Goal: Task Accomplishment & Management: Complete application form

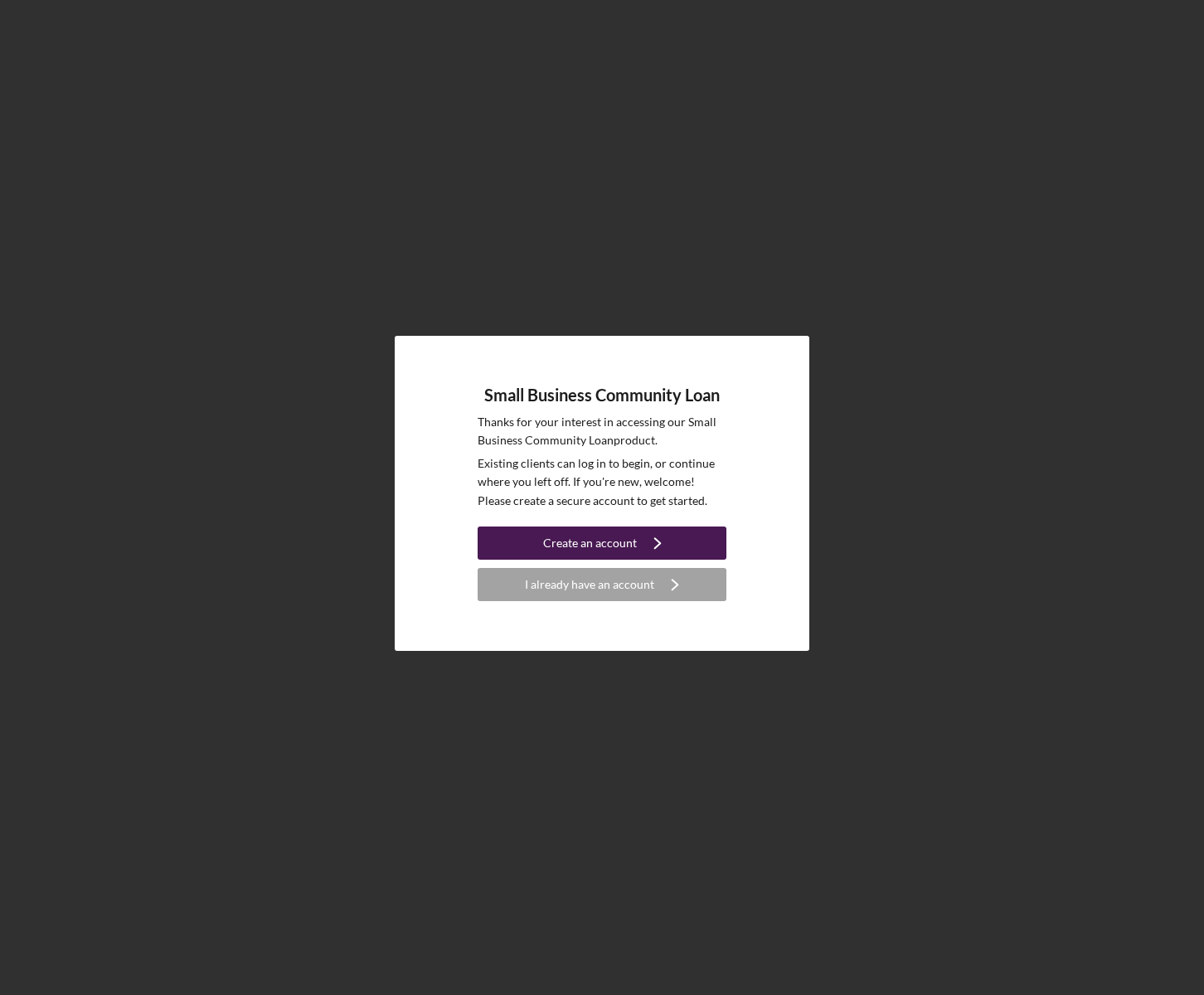
click at [645, 541] on icon "Icon/Navigate" at bounding box center [657, 543] width 42 height 42
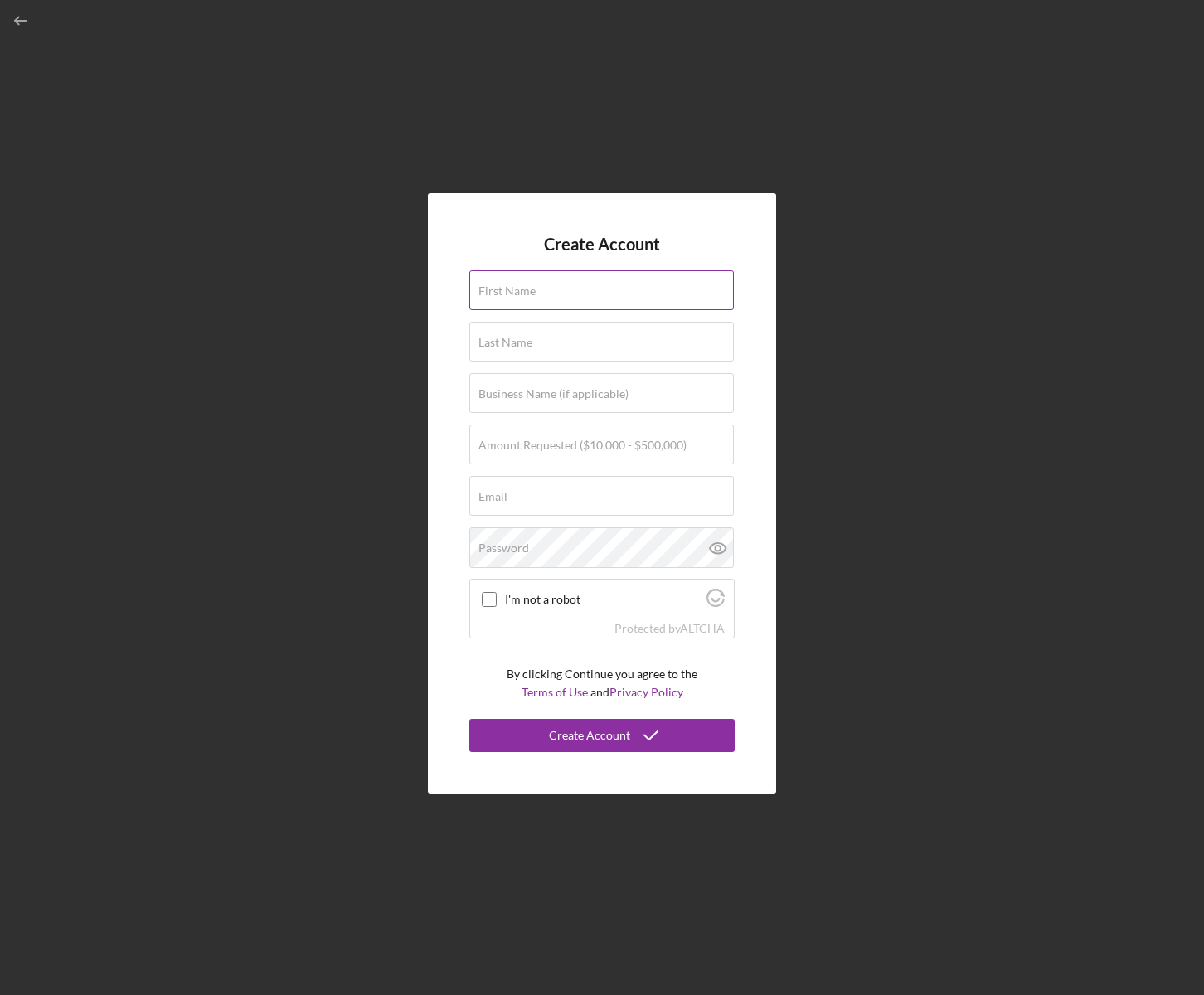
click at [538, 296] on input "First Name" at bounding box center [601, 290] width 265 height 40
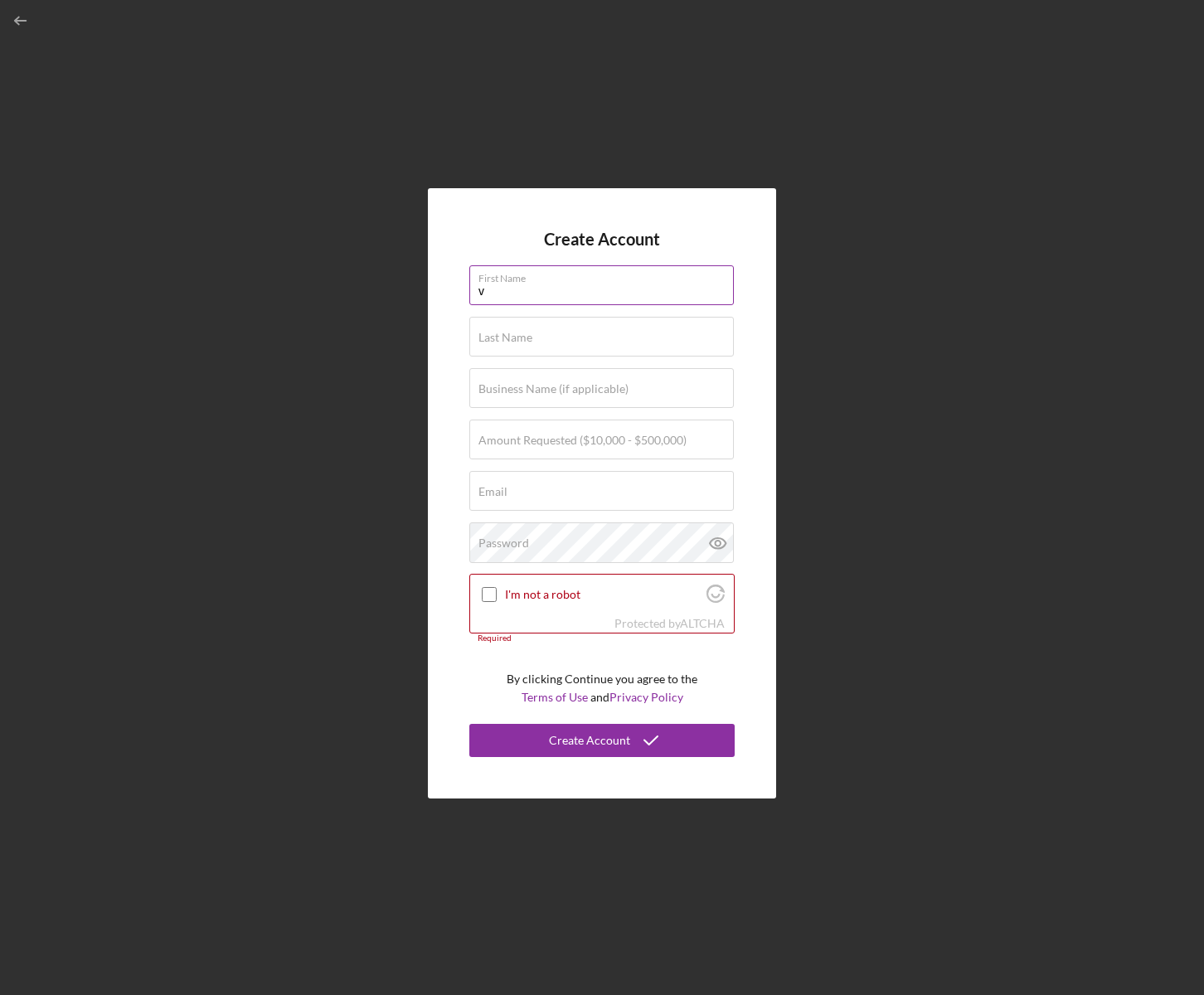
type input "Volodya"
type input "[PERSON_NAME]"
type input "[URL][DOMAIN_NAME]"
click at [528, 440] on label "Amount Requested ($10,000 - $500,000)" at bounding box center [582, 440] width 208 height 14
click at [528, 440] on input "Amount Requested ($10,000 - $500,000)" at bounding box center [601, 439] width 265 height 40
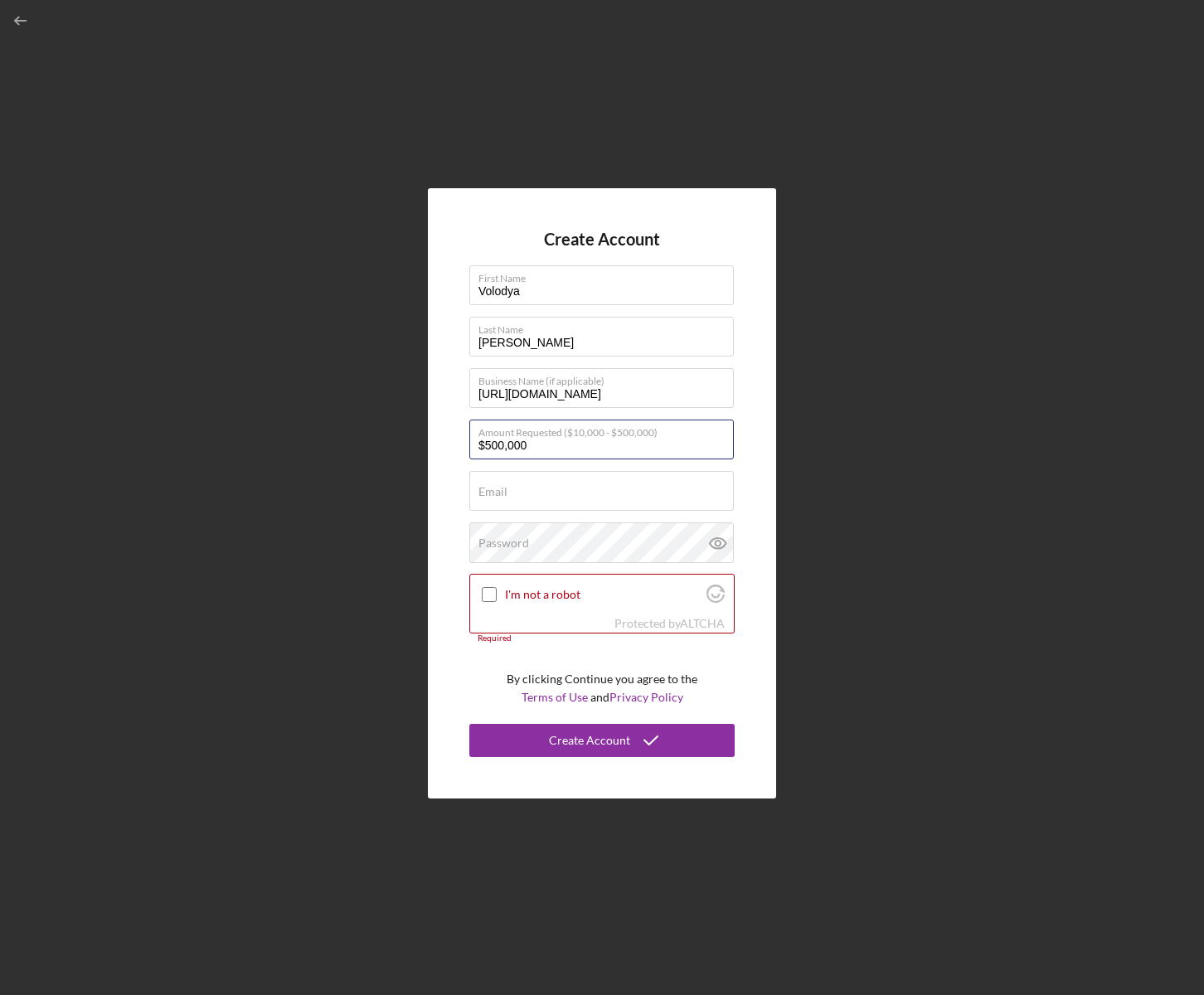
type input "$500,000"
click at [497, 493] on label "Email" at bounding box center [493, 491] width 29 height 14
click at [497, 493] on input "Email" at bounding box center [601, 491] width 265 height 40
paste input "[EMAIL_ADDRESS][DOMAIN_NAME]"
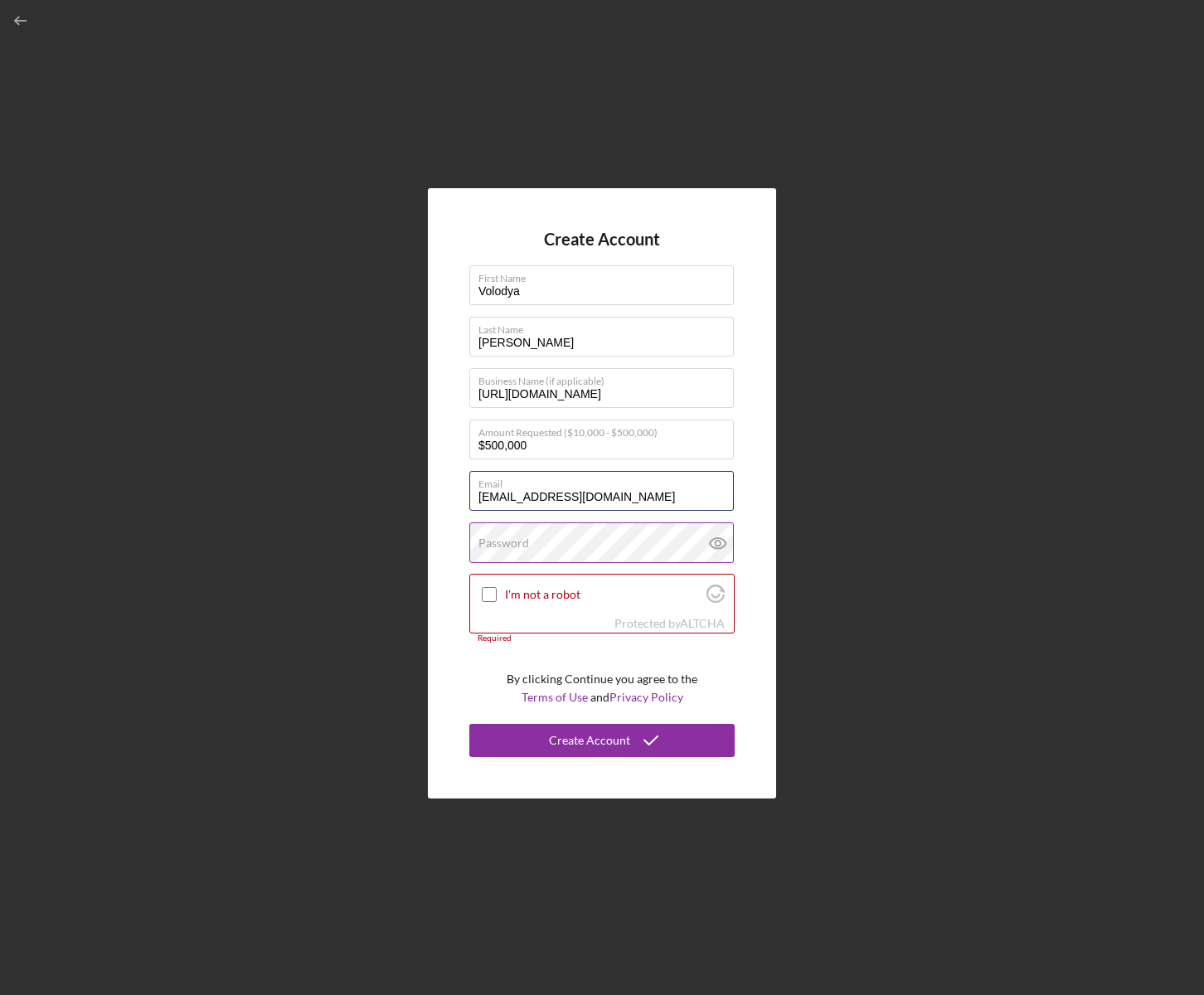
type input "[EMAIL_ADDRESS][DOMAIN_NAME]"
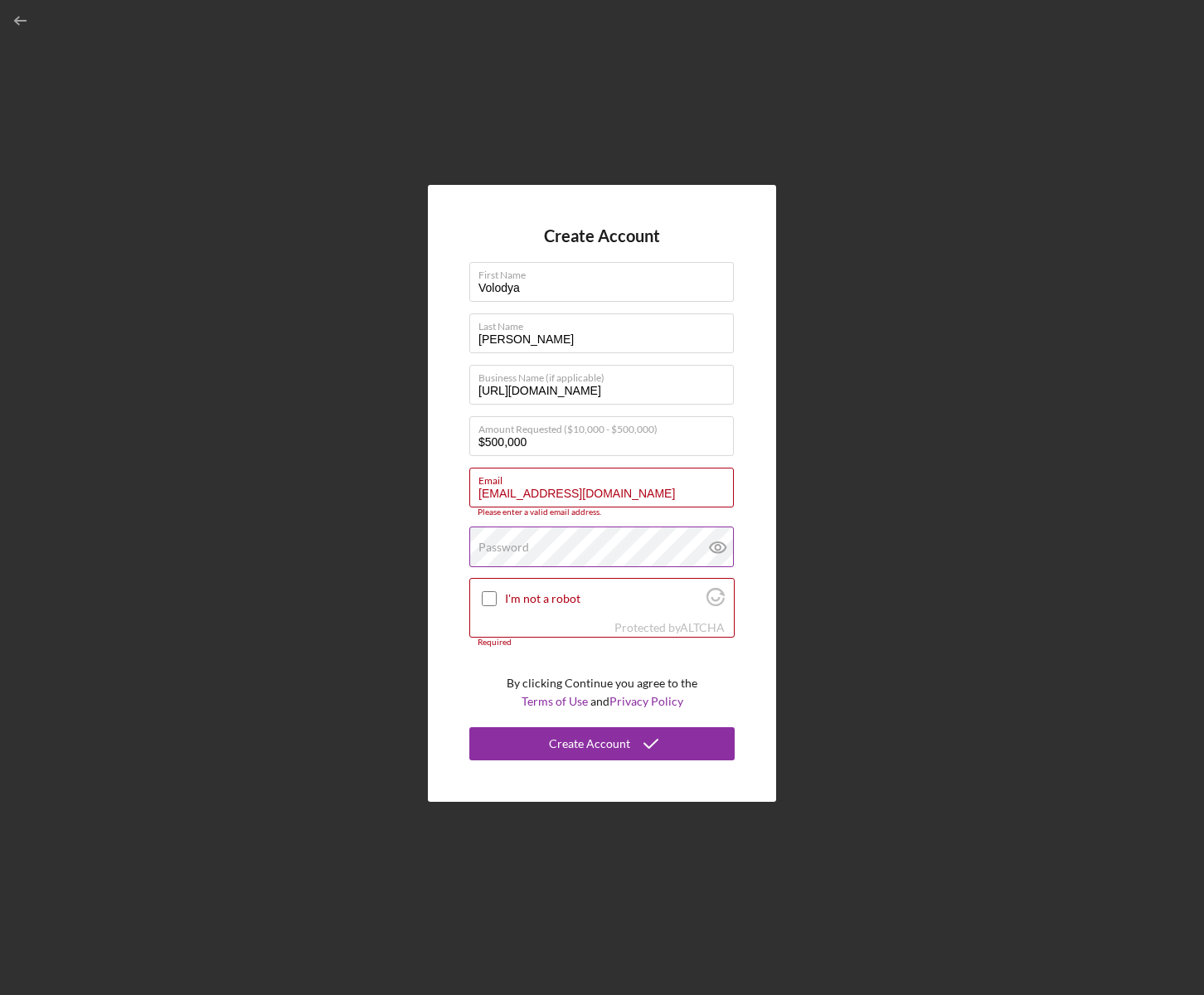
click at [499, 542] on label "Password" at bounding box center [504, 547] width 51 height 14
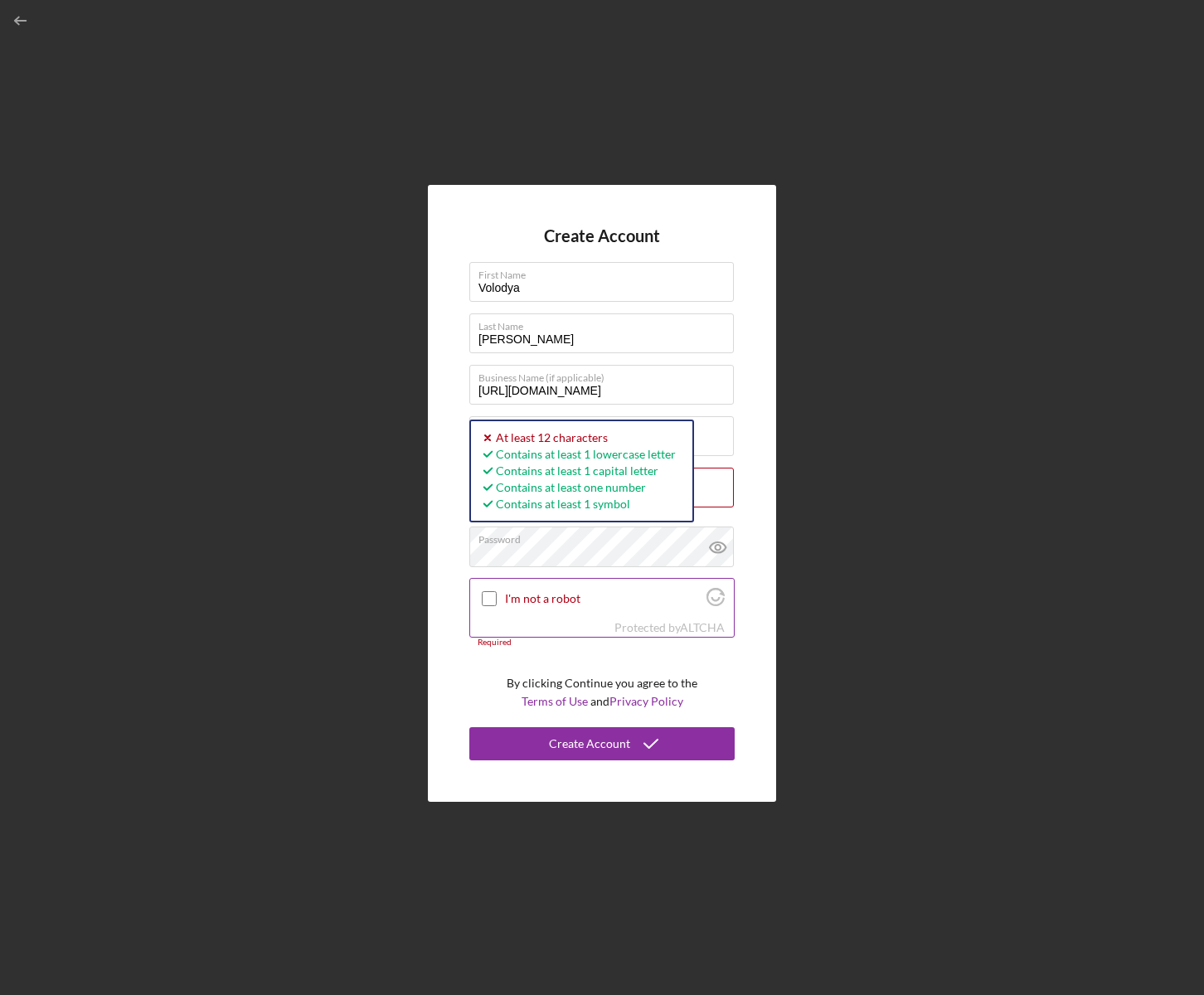
click at [485, 606] on input "I'm not a robot" at bounding box center [489, 598] width 15 height 15
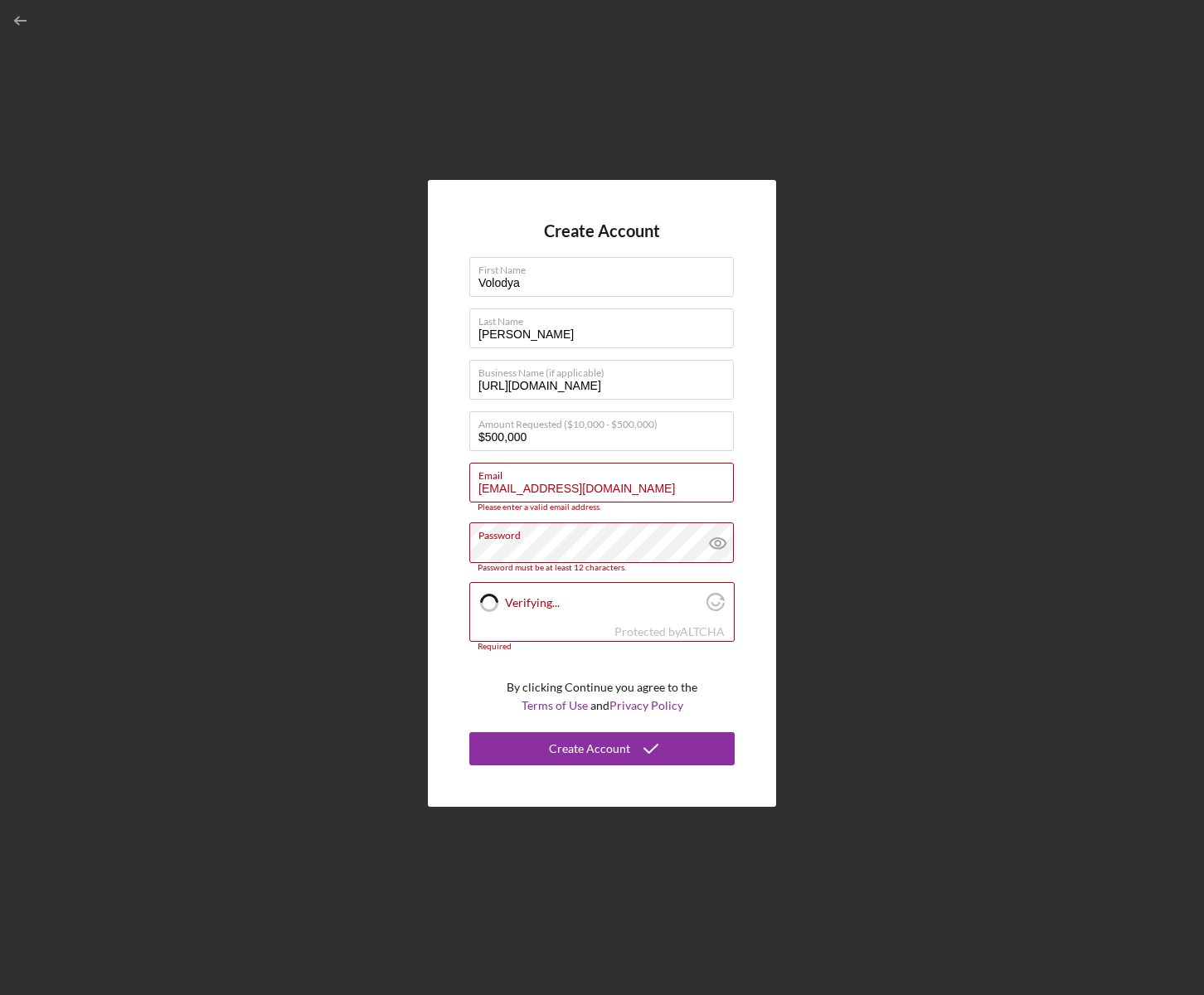
checkbox input "true"
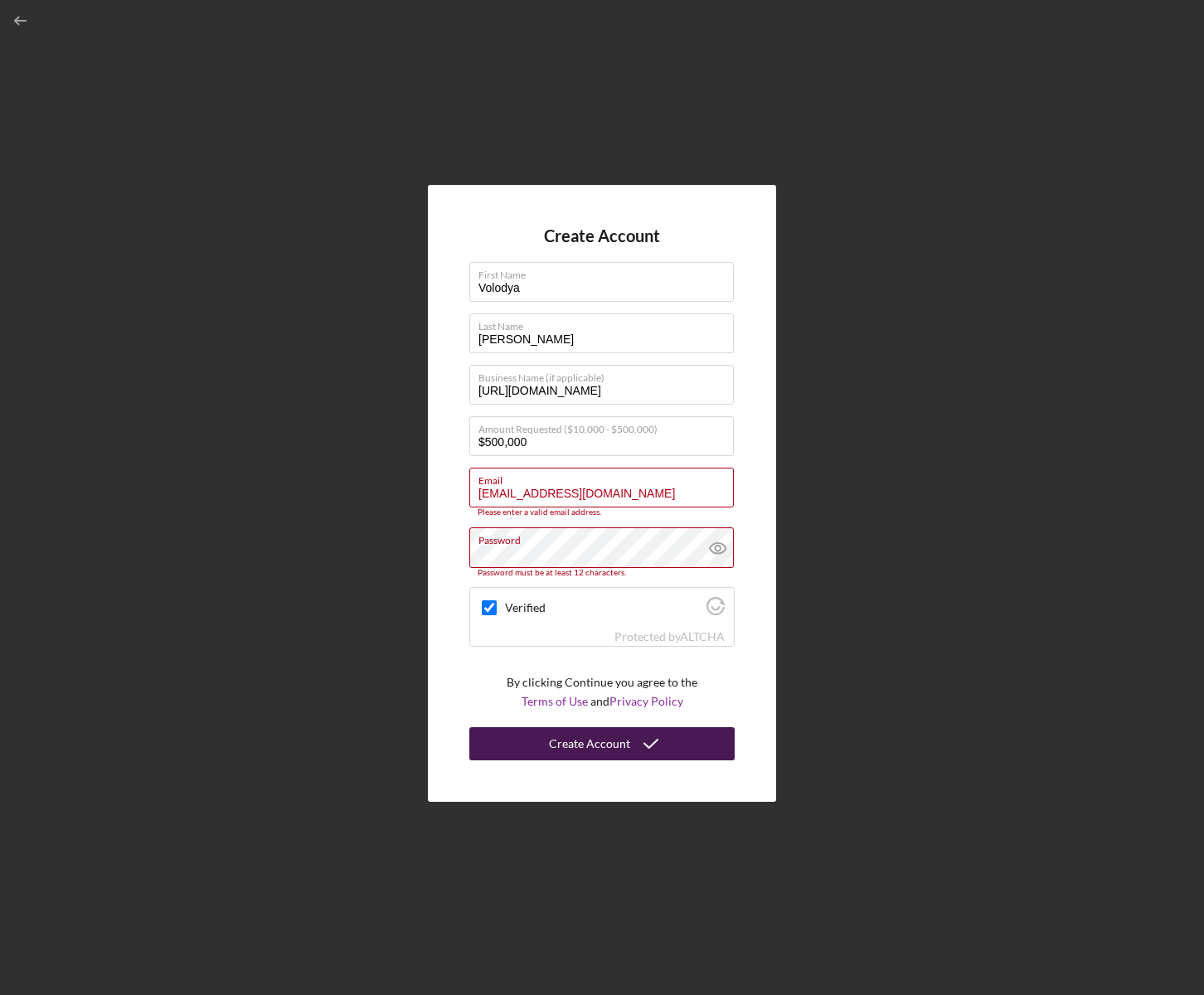
click at [603, 742] on div "Create Account" at bounding box center [589, 744] width 81 height 33
click at [657, 495] on input "[EMAIL_ADDRESS][DOMAIN_NAME]" at bounding box center [601, 487] width 265 height 40
click at [653, 493] on input "[EMAIL_ADDRESS][DOMAIN_NAME]" at bounding box center [601, 487] width 265 height 40
click at [567, 488] on input "[EMAIL_ADDRESS][DOMAIN_NAME]" at bounding box center [601, 487] width 265 height 40
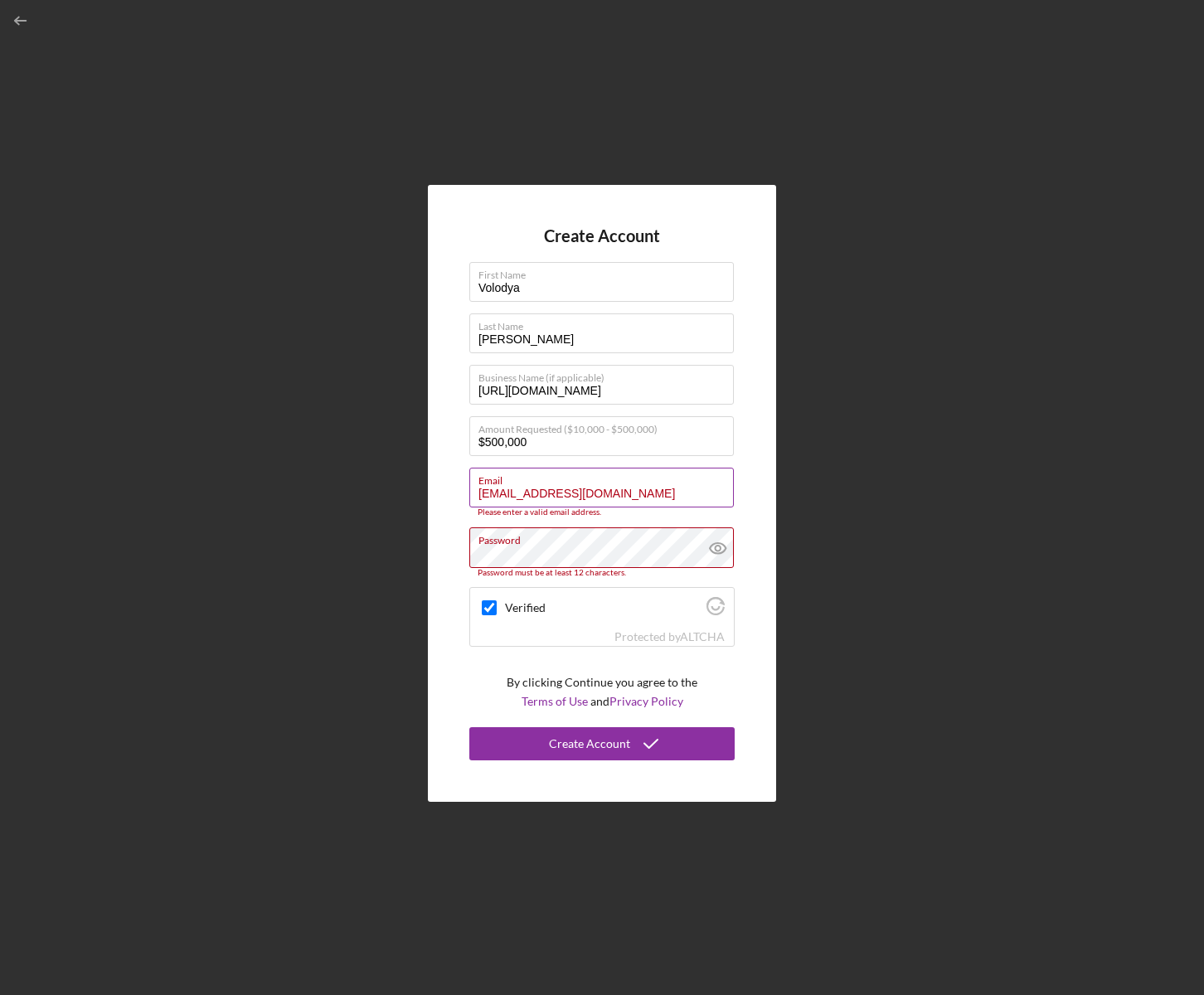
click at [567, 488] on input "[EMAIL_ADDRESS][DOMAIN_NAME]" at bounding box center [601, 487] width 265 height 40
paste input
type input "[EMAIL_ADDRESS][DOMAIN_NAME]"
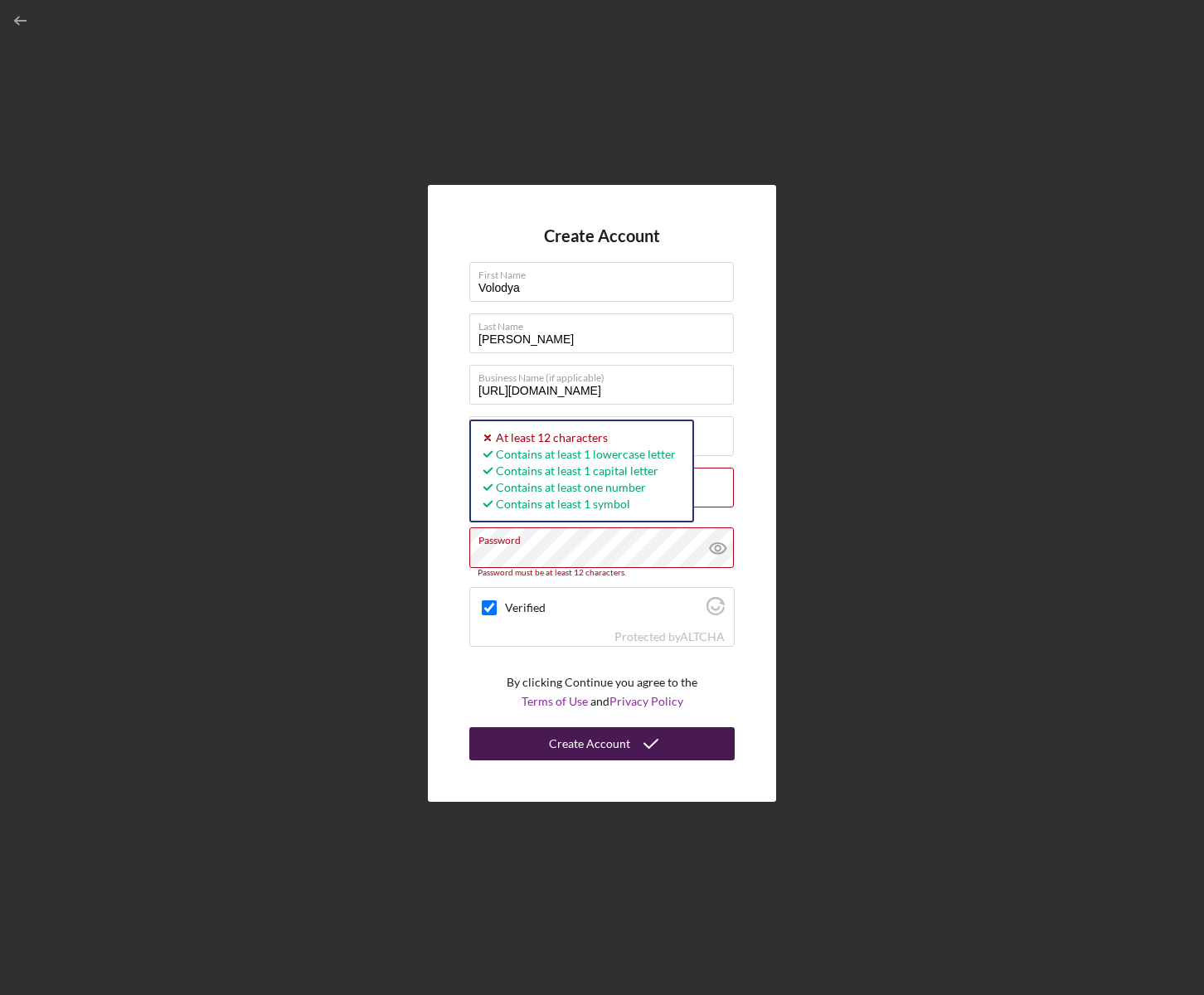
click at [539, 741] on button "Create Account" at bounding box center [602, 744] width 266 height 33
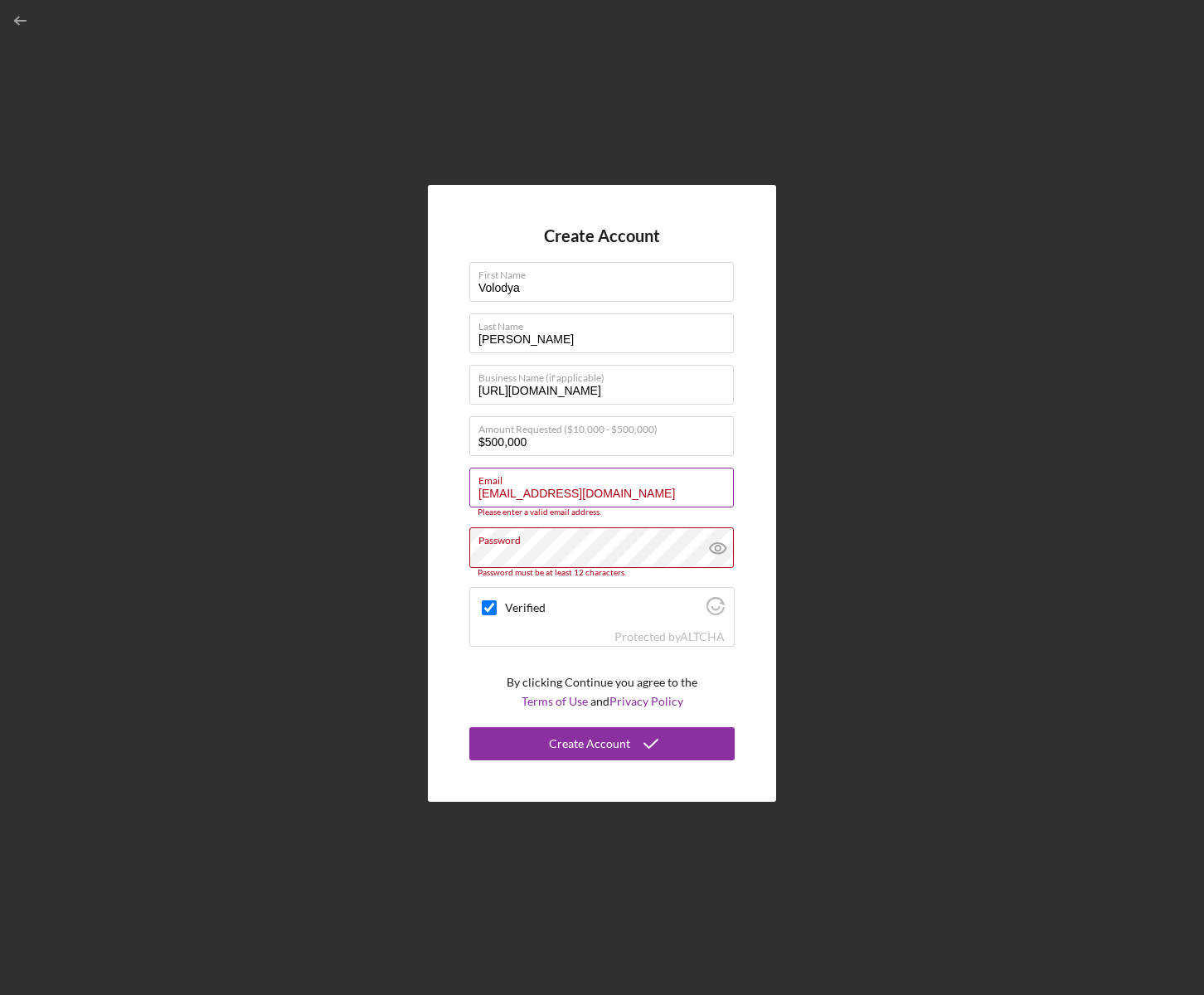
drag, startPoint x: 658, startPoint y: 493, endPoint x: 477, endPoint y: 493, distance: 181.0
click at [477, 493] on input "[EMAIL_ADDRESS][DOMAIN_NAME]" at bounding box center [601, 487] width 265 height 40
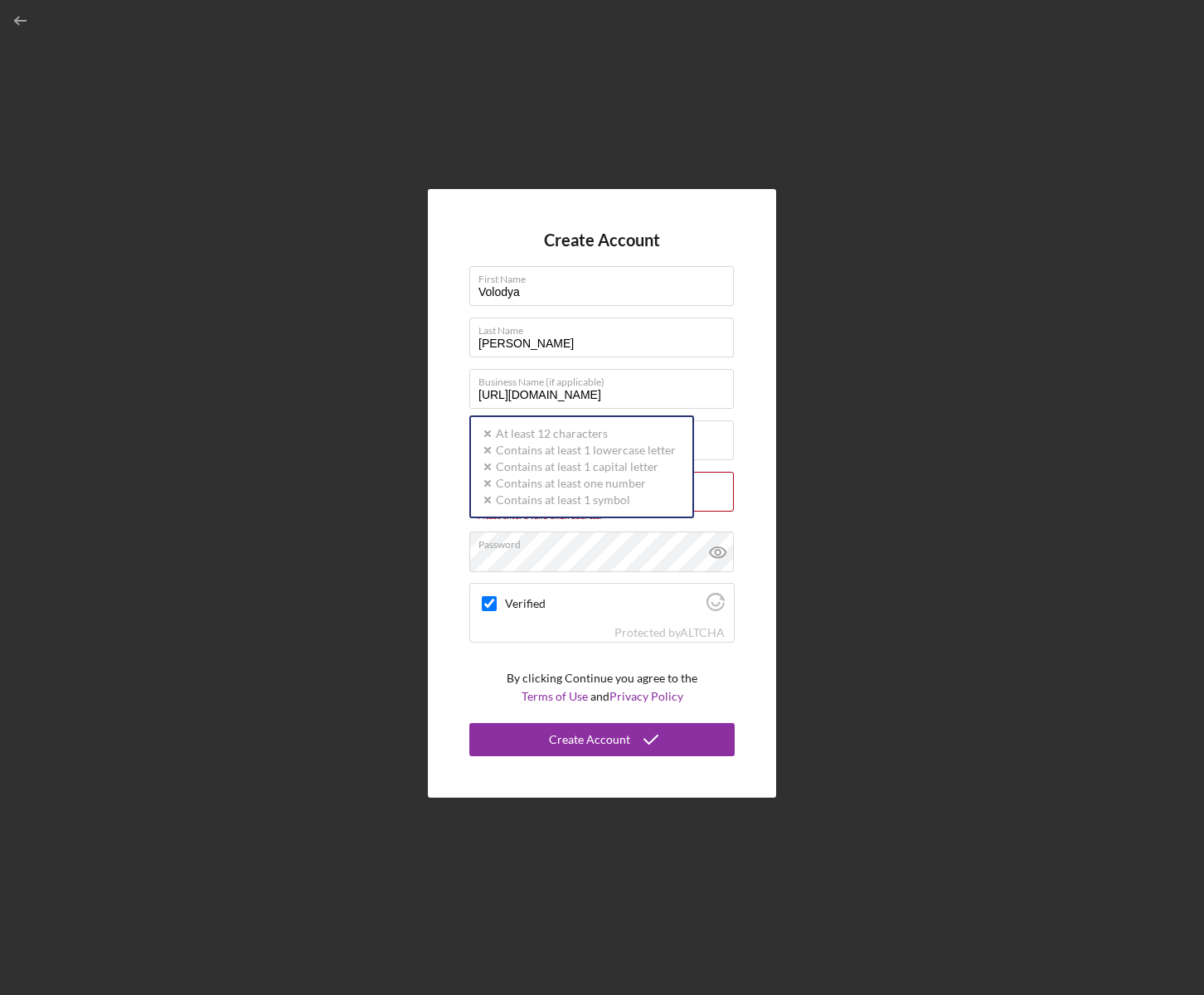
click at [454, 529] on div "Create Account First Name [PERSON_NAME] Last Name [PERSON_NAME] Business Name (…" at bounding box center [601, 493] width 348 height 608
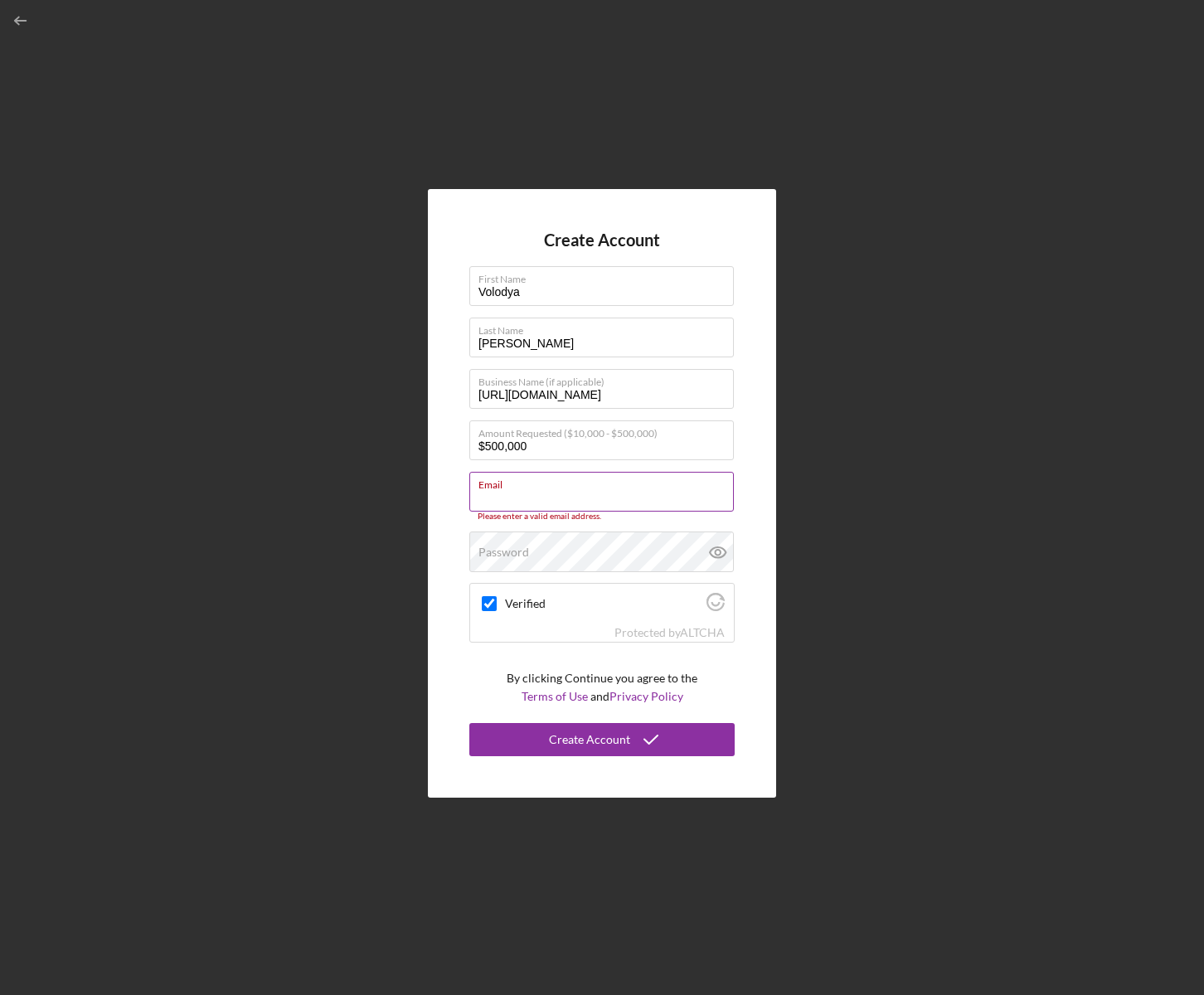
click at [482, 502] on input "Email" at bounding box center [601, 492] width 265 height 40
click at [476, 500] on input "Email" at bounding box center [601, 492] width 265 height 40
click at [485, 502] on input "Email" at bounding box center [601, 492] width 265 height 40
paste input "[EMAIL_ADDRESS]."
click at [511, 488] on label "Email" at bounding box center [606, 482] width 256 height 18
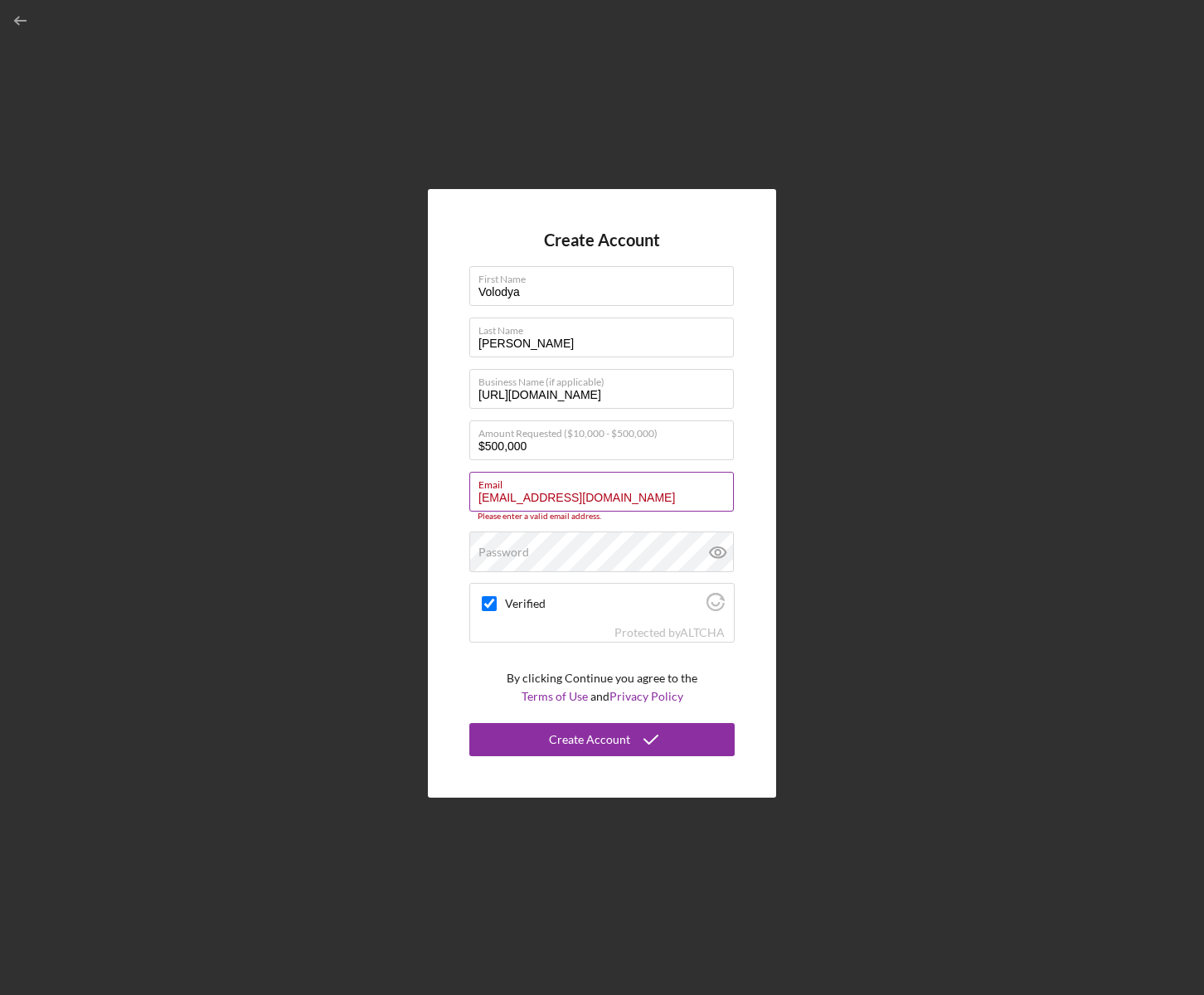
click at [511, 488] on input "[EMAIL_ADDRESS][DOMAIN_NAME]" at bounding box center [601, 492] width 265 height 40
click at [511, 488] on label "Email" at bounding box center [606, 482] width 256 height 18
click at [511, 488] on input "[EMAIL_ADDRESS][DOMAIN_NAME]" at bounding box center [601, 492] width 265 height 40
click at [511, 488] on label "Email" at bounding box center [606, 482] width 256 height 18
click at [511, 488] on input "[EMAIL_ADDRESS][DOMAIN_NAME]" at bounding box center [601, 492] width 265 height 40
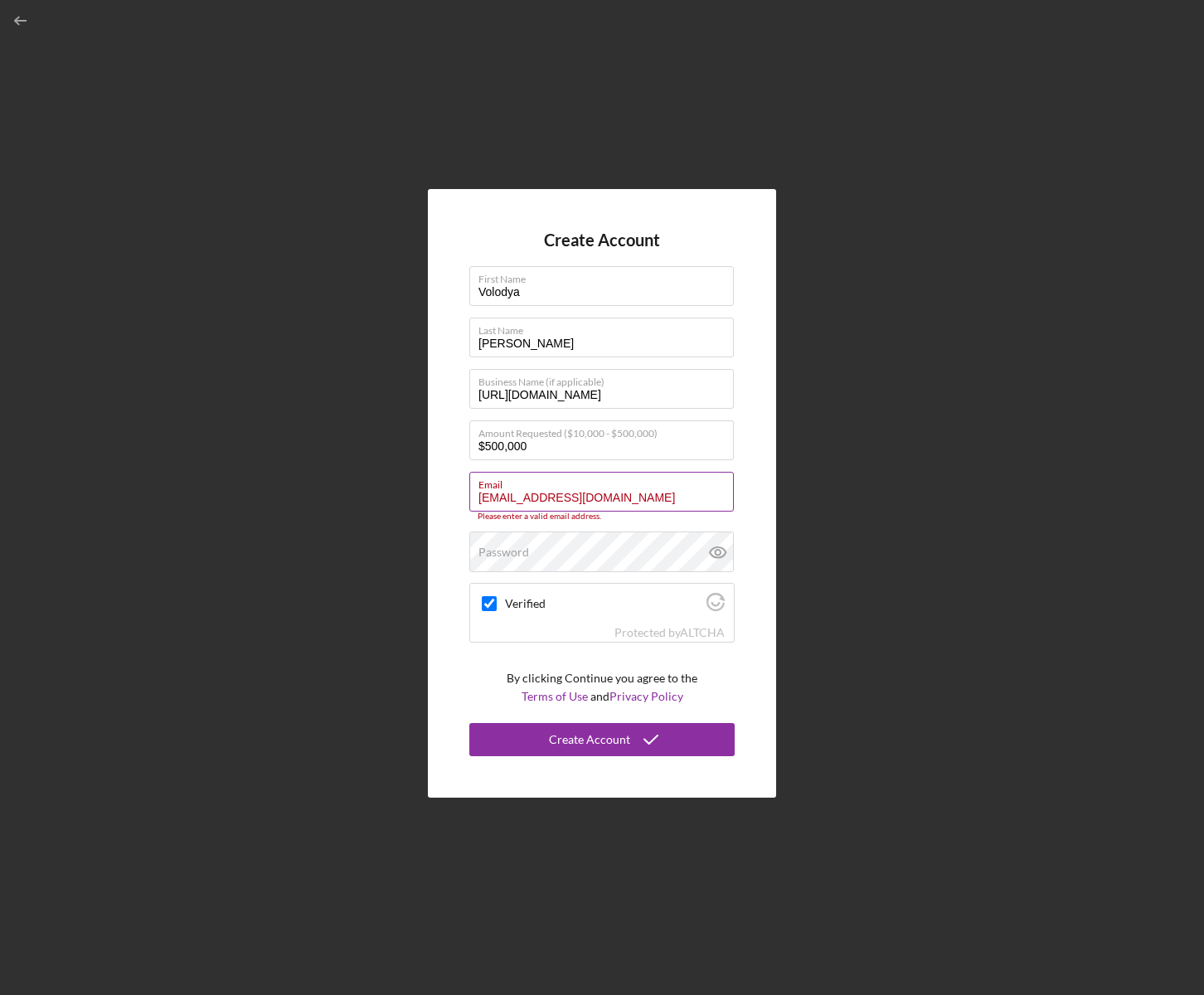
click at [511, 498] on input "[EMAIL_ADDRESS][DOMAIN_NAME]" at bounding box center [601, 492] width 265 height 40
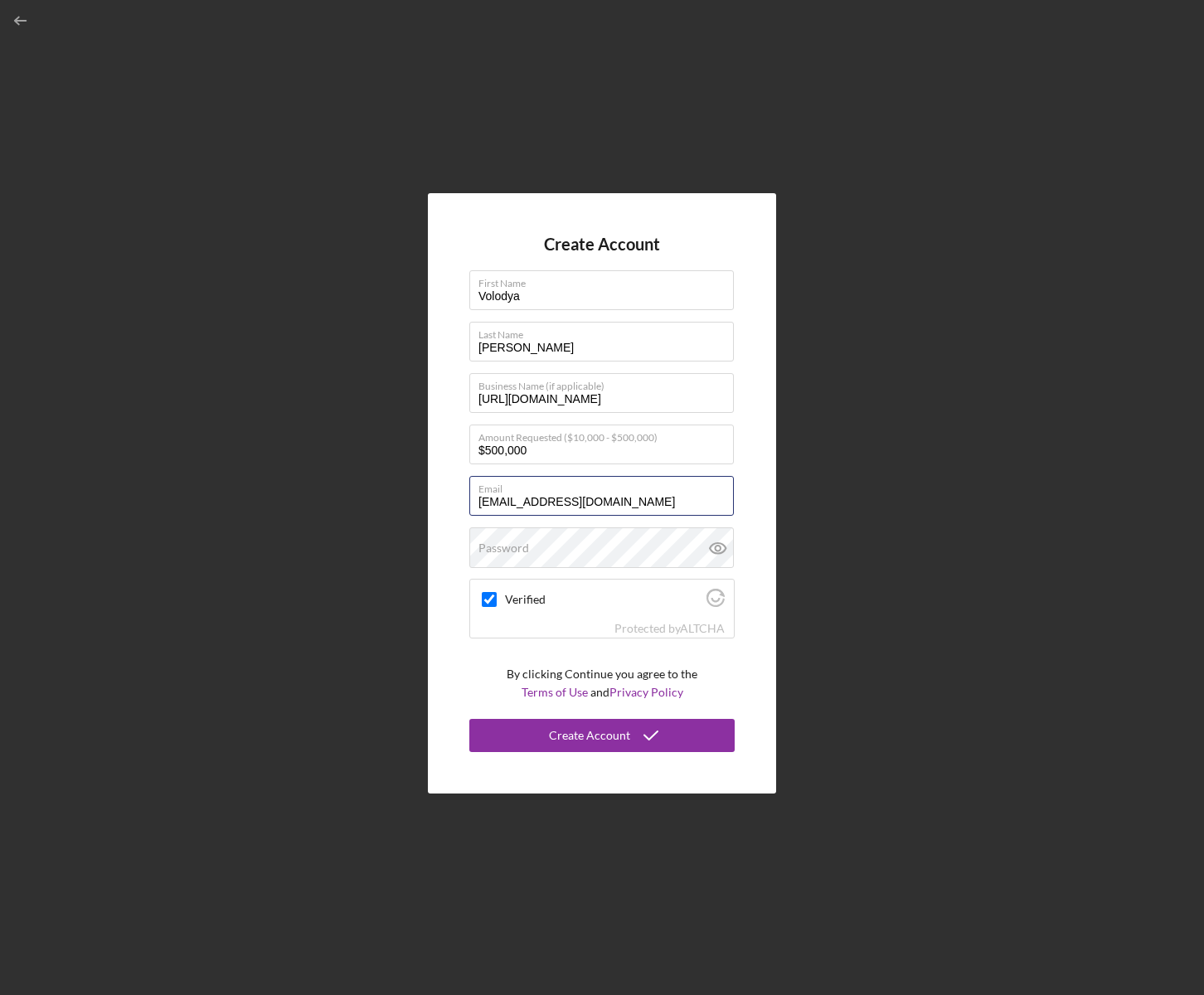
type input "[EMAIL_ADDRESS][DOMAIN_NAME]"
click at [760, 488] on div "Create Account First Name [PERSON_NAME] Last Name [PERSON_NAME] Business Name (…" at bounding box center [601, 493] width 348 height 600
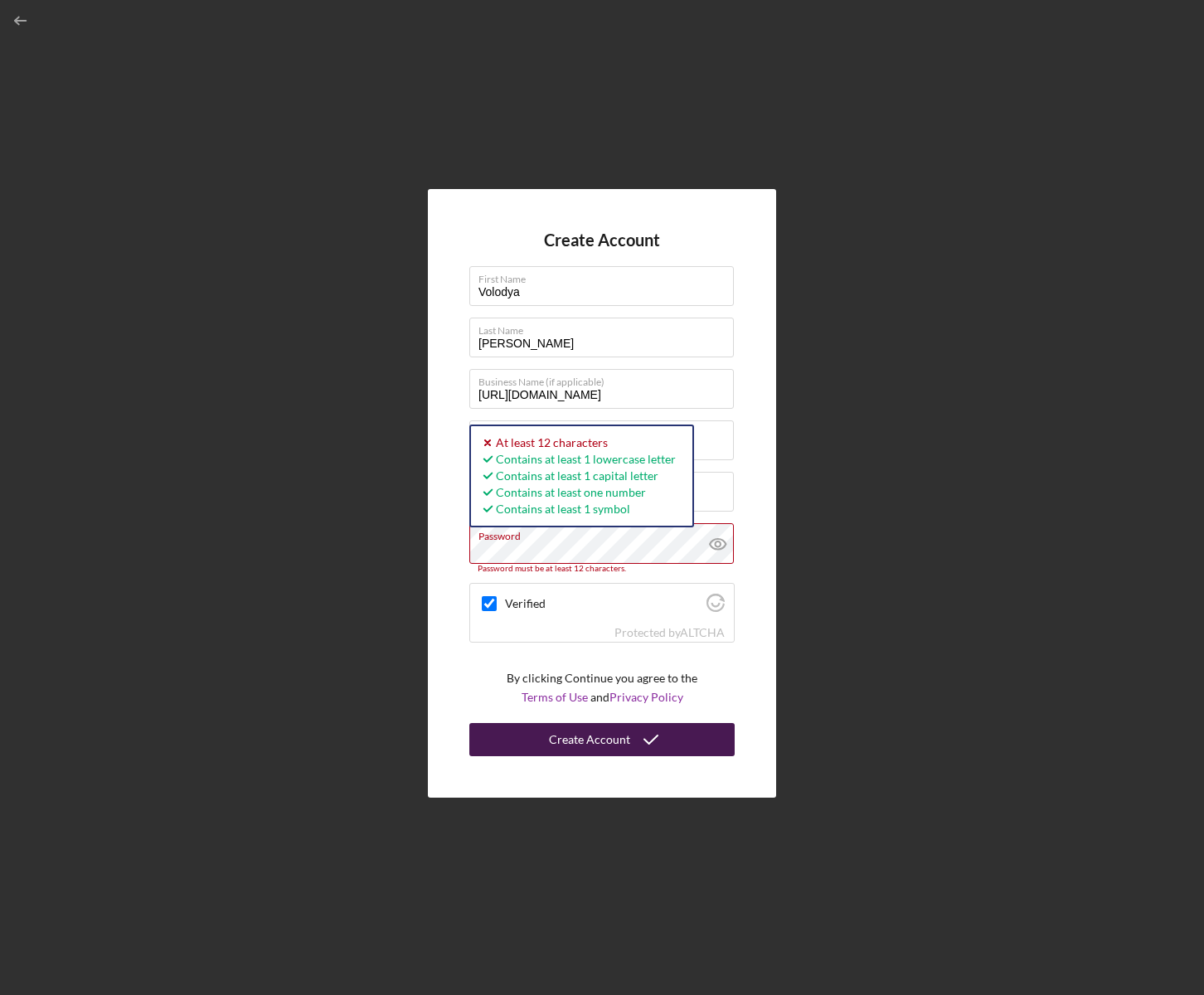
click at [606, 728] on div "Create Account" at bounding box center [589, 739] width 81 height 33
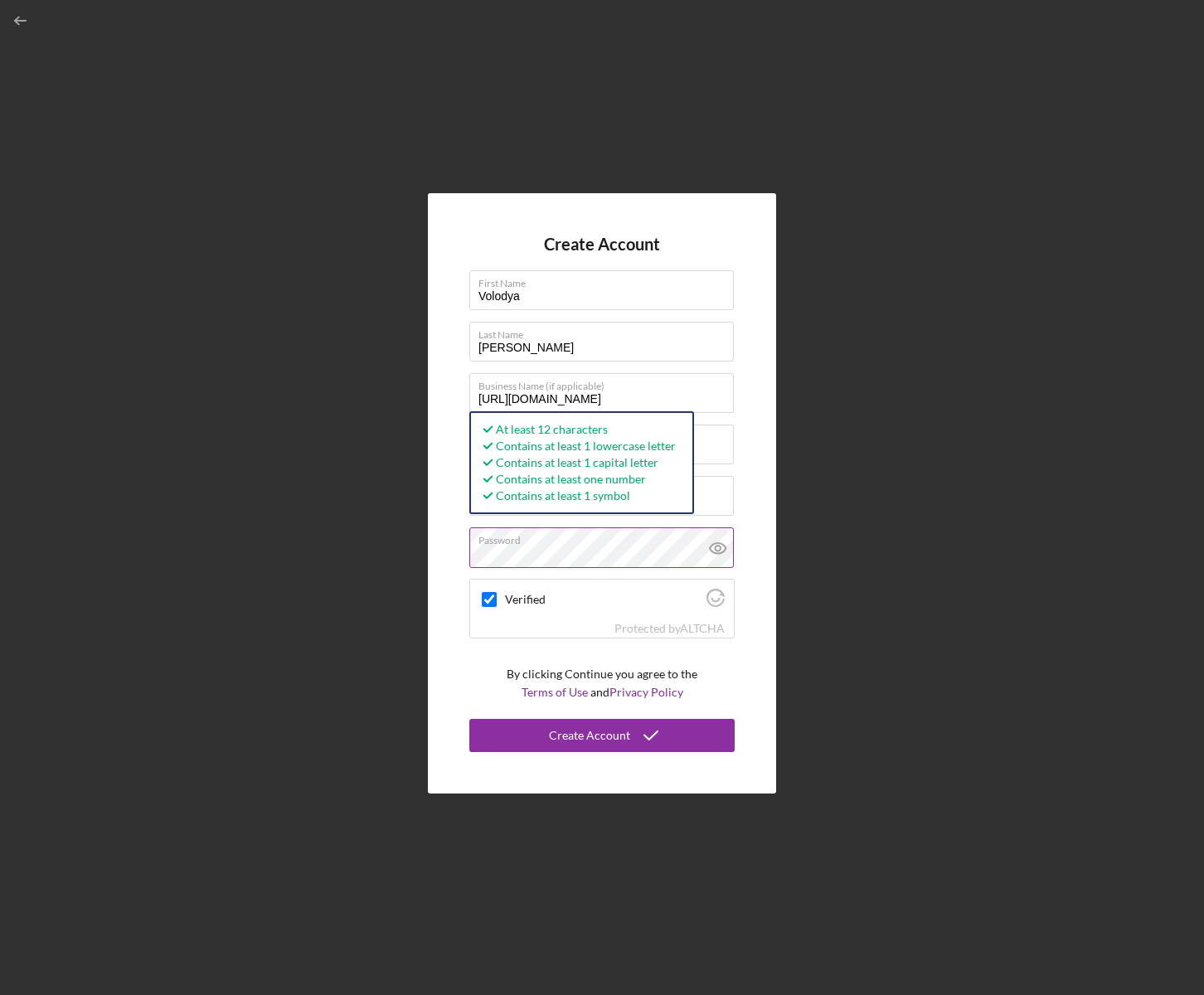
click at [727, 545] on icon at bounding box center [718, 548] width 42 height 42
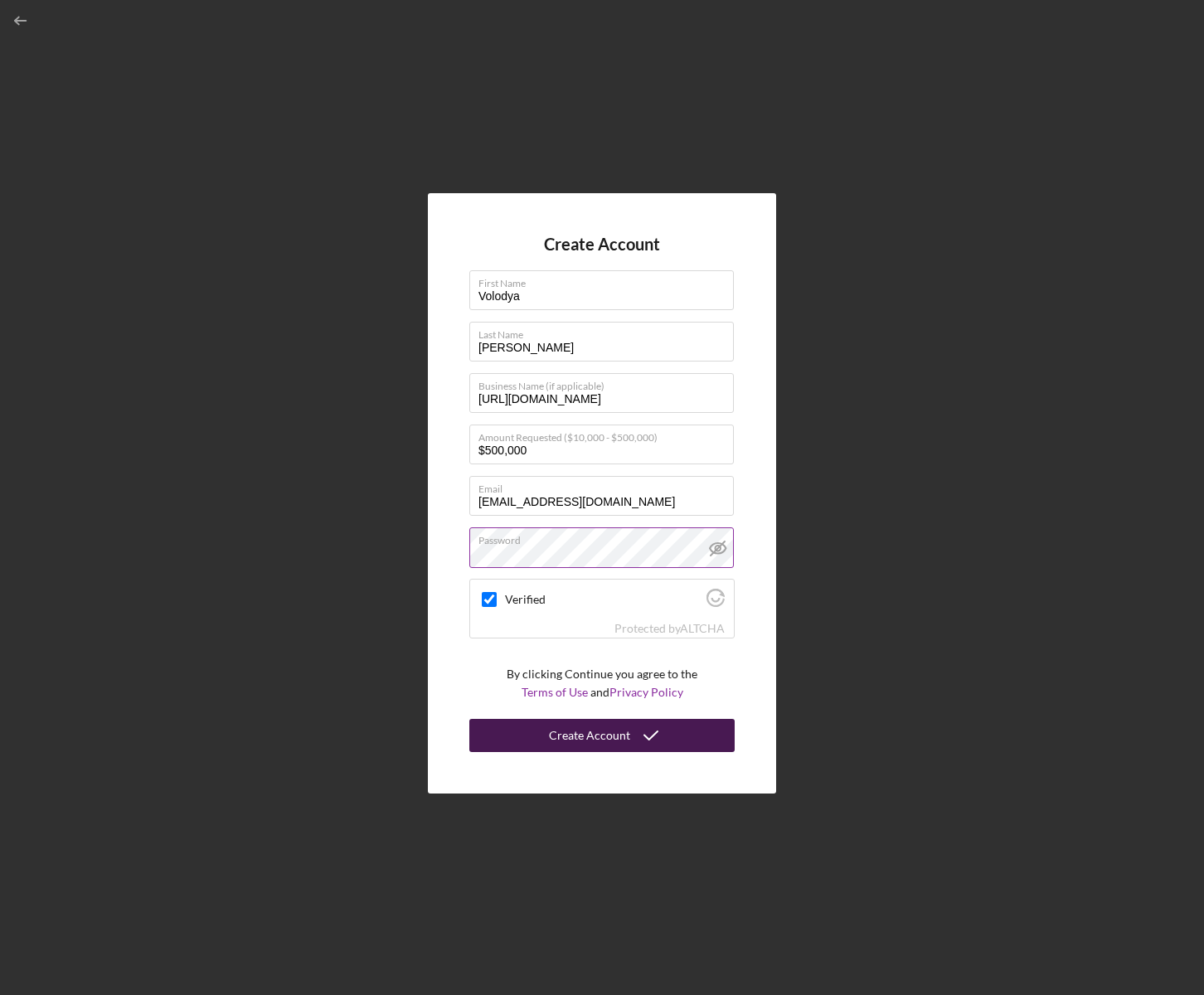
click at [591, 739] on div "Create Account" at bounding box center [589, 735] width 81 height 33
